Goal: Use online tool/utility: Utilize a website feature to perform a specific function

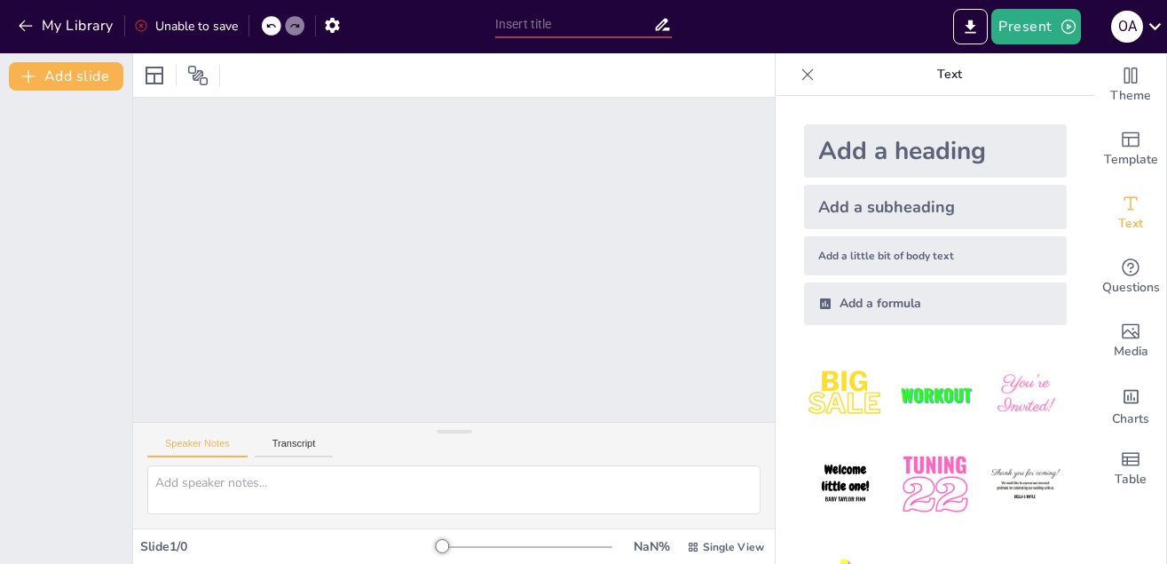
click at [607, 265] on div at bounding box center [454, 260] width 642 height 324
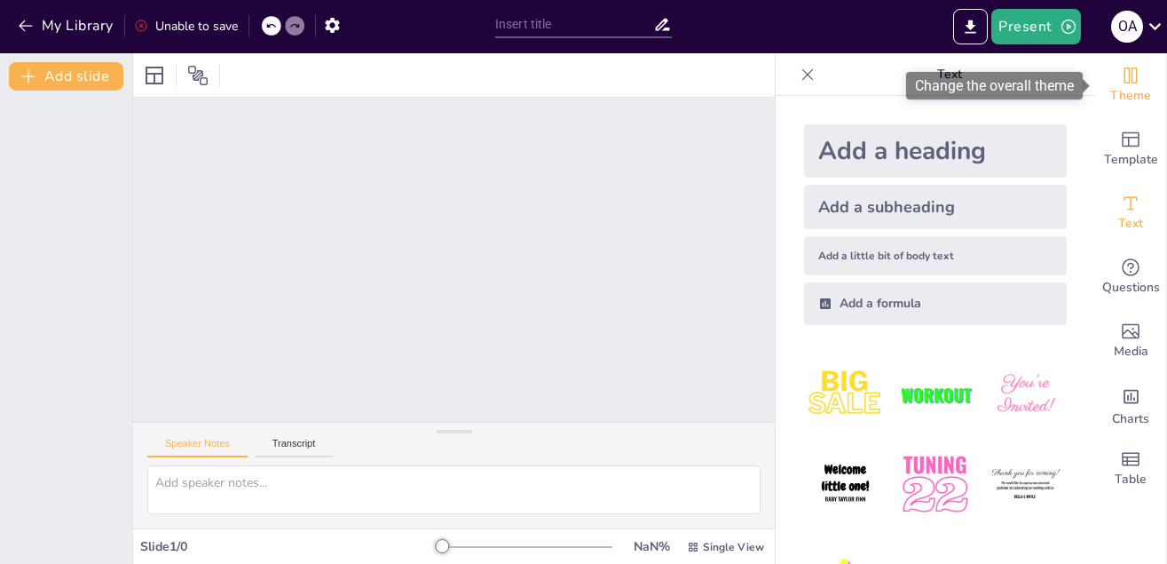
click at [1129, 99] on span "Theme" at bounding box center [1131, 96] width 41 height 20
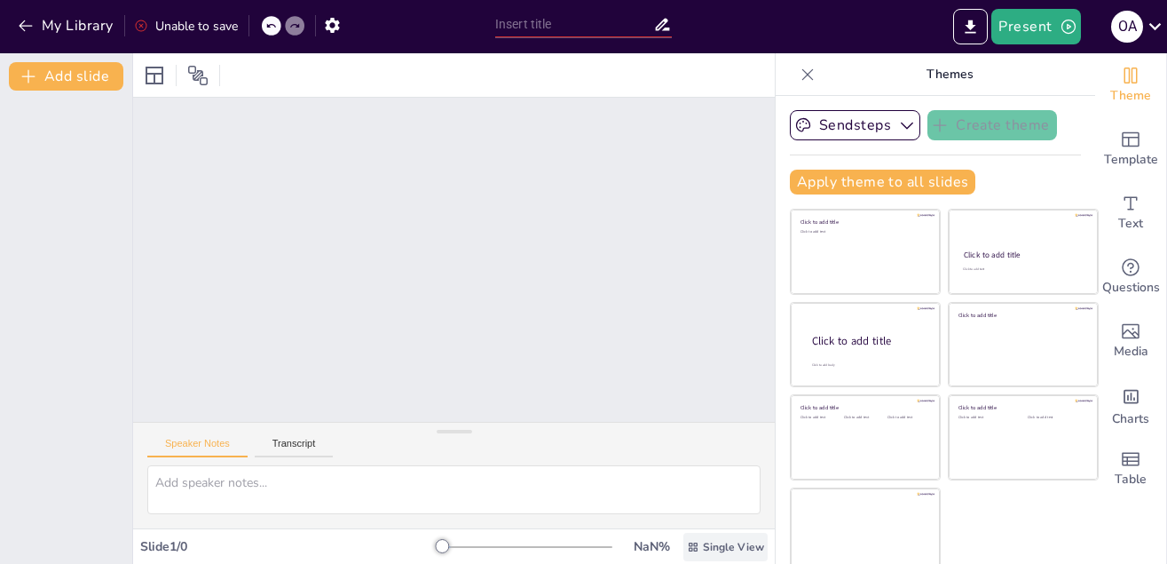
click at [740, 552] on span "Single View" at bounding box center [733, 547] width 61 height 14
click at [703, 511] on span "List View" at bounding box center [714, 507] width 93 height 17
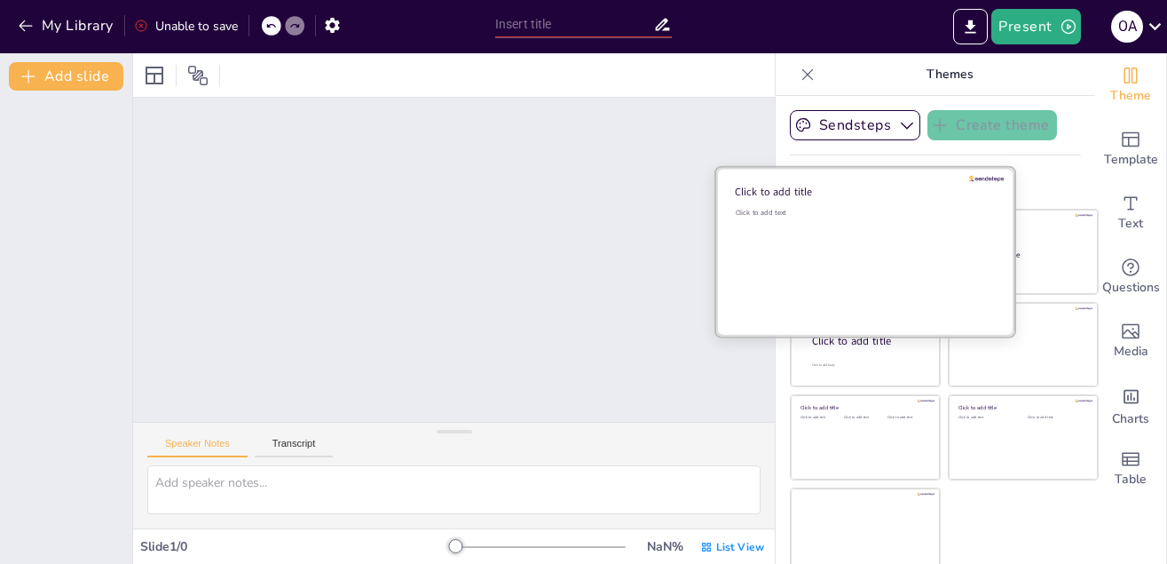
click at [819, 226] on div "Click to add text" at bounding box center [863, 263] width 254 height 110
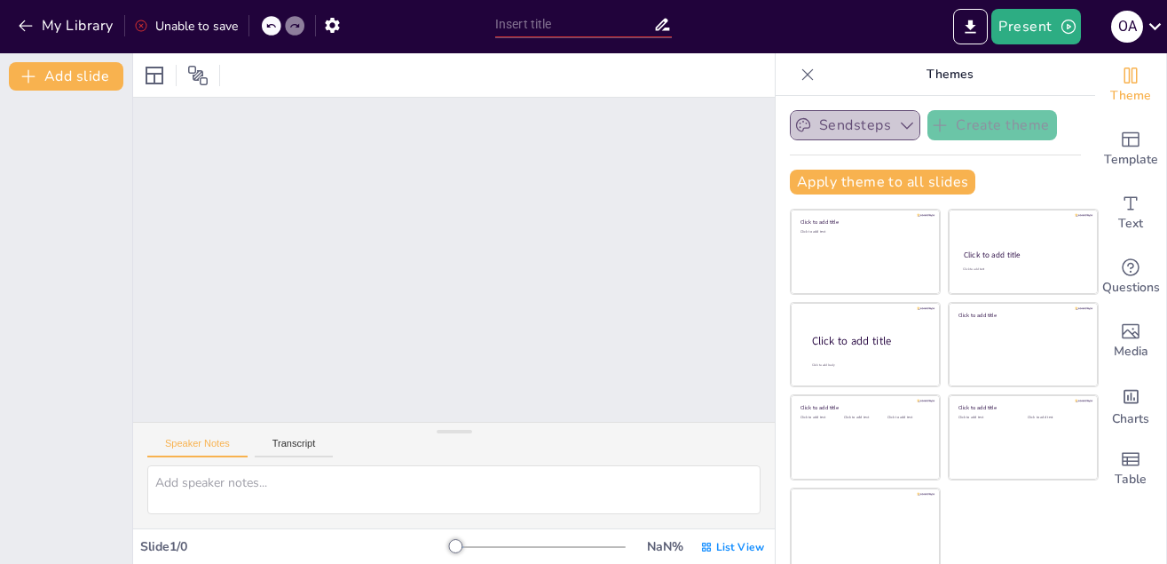
click at [865, 125] on button "Sendsteps" at bounding box center [855, 125] width 131 height 30
click at [863, 127] on button "Sendsteps" at bounding box center [855, 125] width 131 height 30
click at [533, 17] on input "text" at bounding box center [574, 25] width 158 height 26
click at [271, 25] on icon at bounding box center [270, 26] width 9 height 4
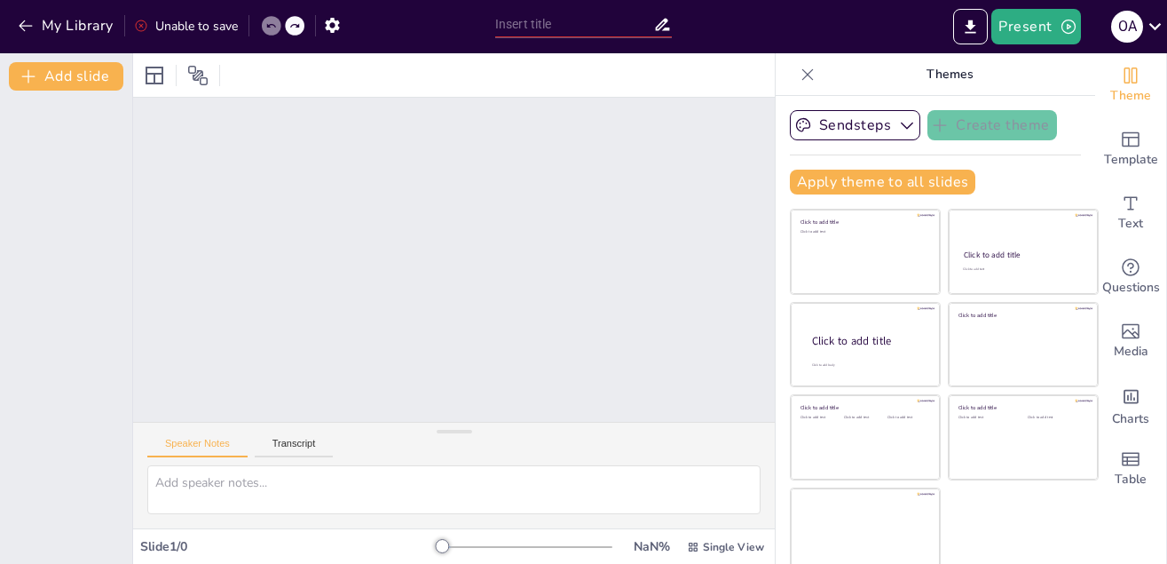
click at [187, 26] on div "Unable to save" at bounding box center [186, 26] width 104 height 17
click at [137, 28] on icon at bounding box center [141, 26] width 14 height 14
click at [1031, 13] on button "Present" at bounding box center [1036, 27] width 89 height 36
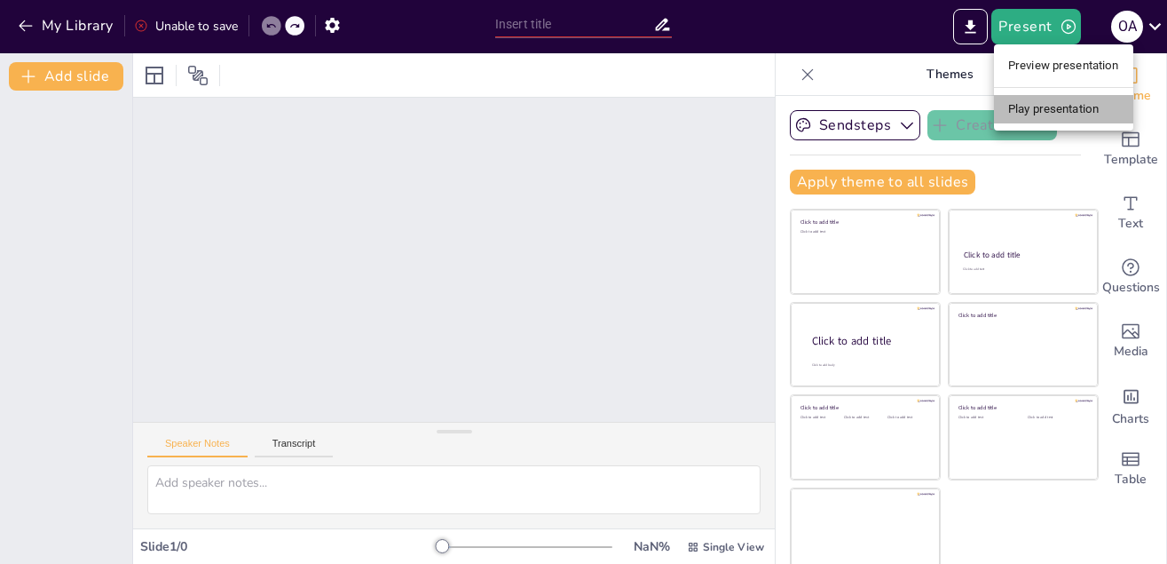
click at [1062, 118] on li "Play presentation" at bounding box center [1063, 109] width 139 height 28
